Goal: Information Seeking & Learning: Find specific fact

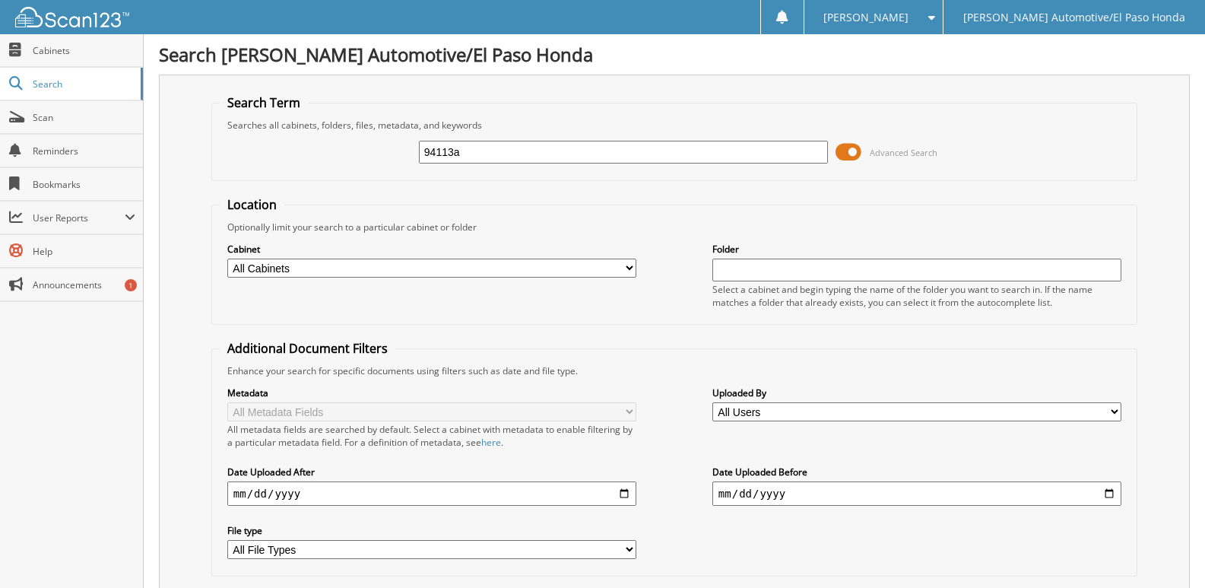
drag, startPoint x: 495, startPoint y: 146, endPoint x: 348, endPoint y: 172, distance: 149.8
click at [348, 172] on div "94113a Advanced Search" at bounding box center [675, 152] width 910 height 41
type input "47841"
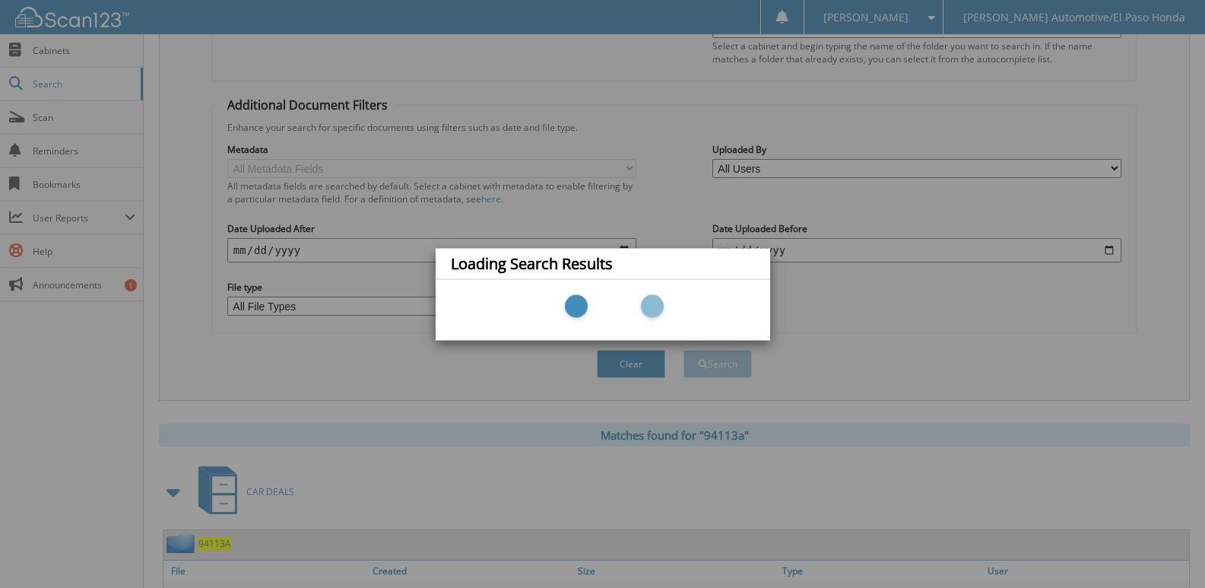
scroll to position [304, 0]
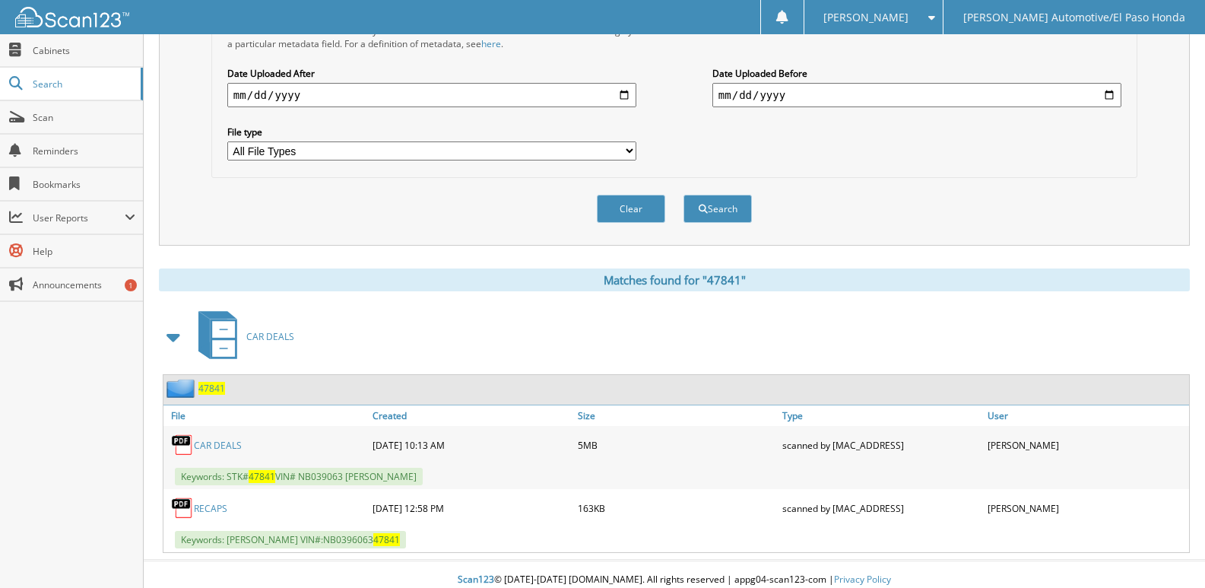
scroll to position [410, 0]
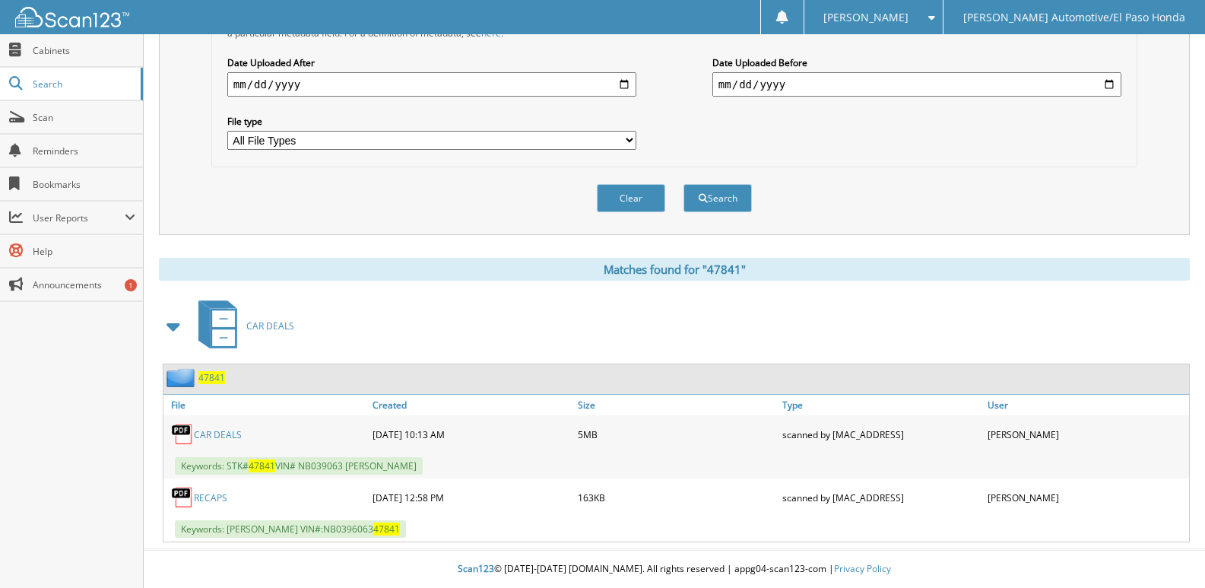
click at [206, 378] on span "47841" at bounding box center [211, 377] width 27 height 13
